Goal: Information Seeking & Learning: Compare options

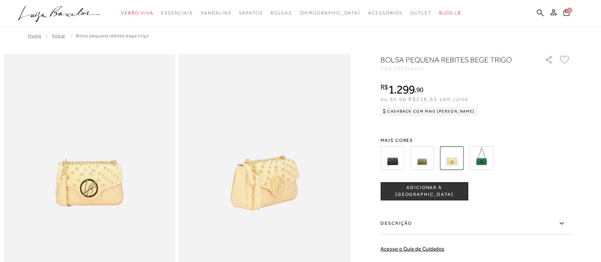
click at [488, 160] on img at bounding box center [481, 158] width 24 height 24
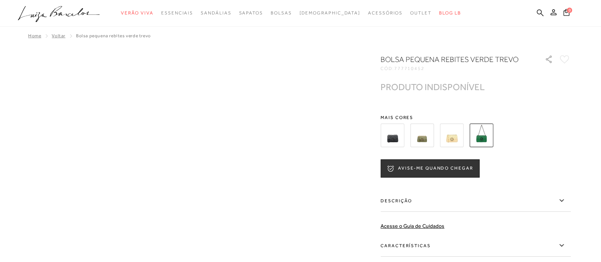
click at [427, 141] on img at bounding box center [422, 135] width 24 height 24
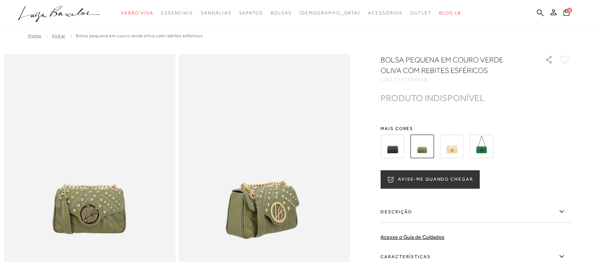
click at [395, 148] on img at bounding box center [392, 147] width 24 height 24
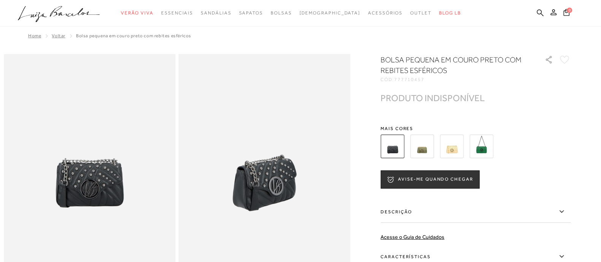
click at [462, 146] on img at bounding box center [452, 147] width 24 height 24
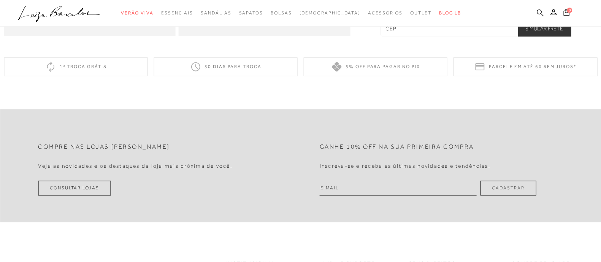
scroll to position [712, 0]
